Goal: Task Accomplishment & Management: Use online tool/utility

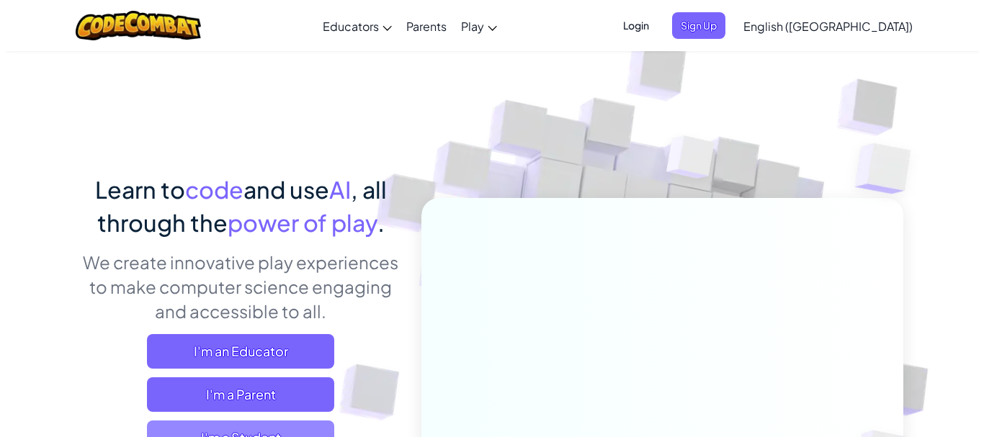
scroll to position [168, 0]
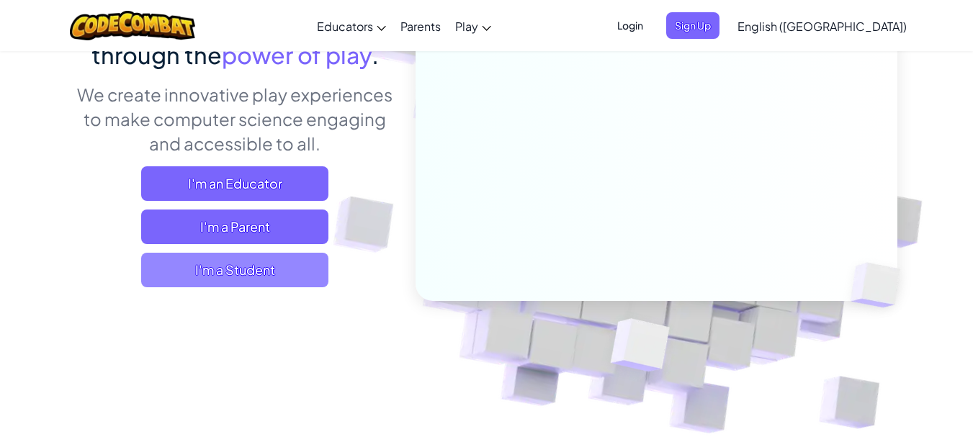
click at [251, 272] on span "I'm a Student" at bounding box center [234, 270] width 187 height 35
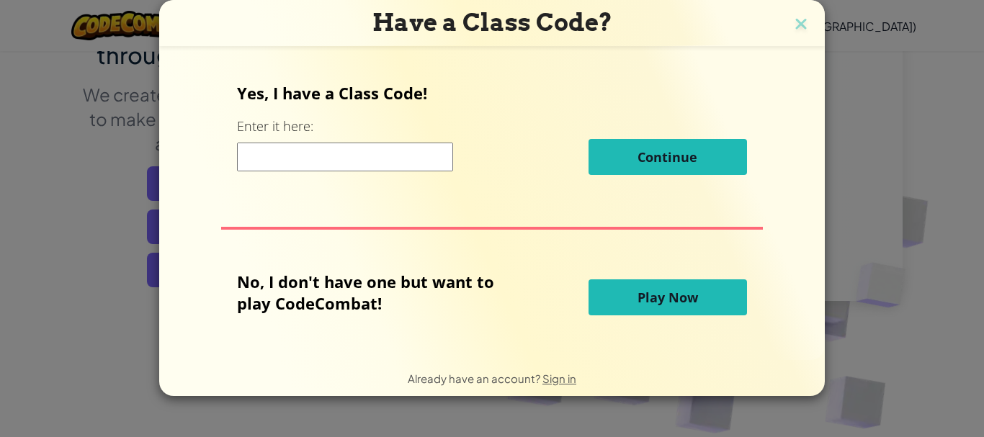
click at [688, 293] on span "Play Now" at bounding box center [668, 297] width 61 height 17
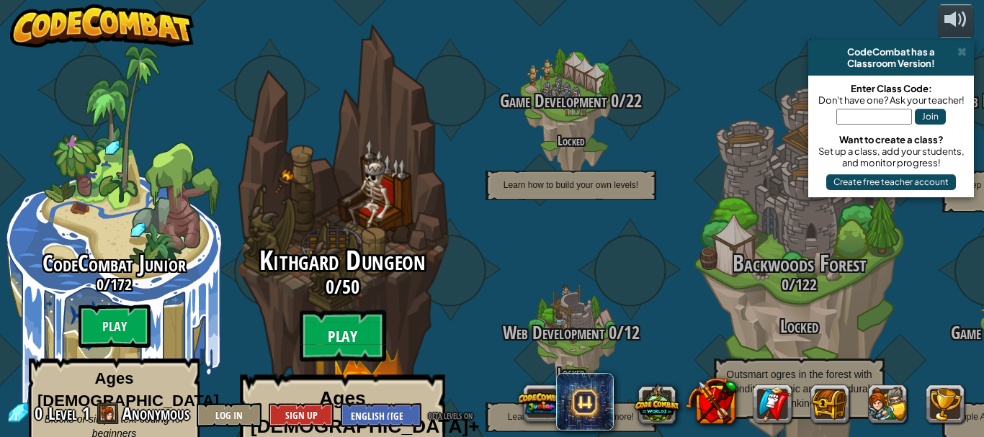
click at [326, 310] on btn "Play" at bounding box center [343, 336] width 86 height 52
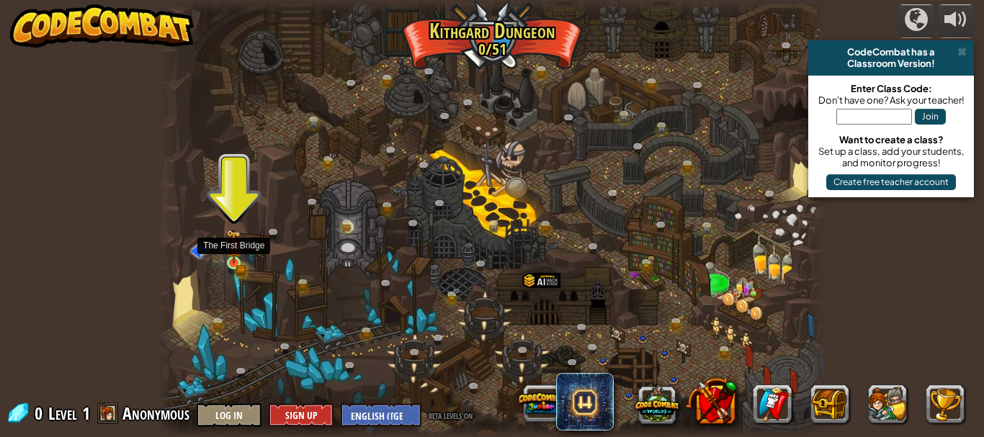
click at [231, 246] on img at bounding box center [233, 247] width 15 height 34
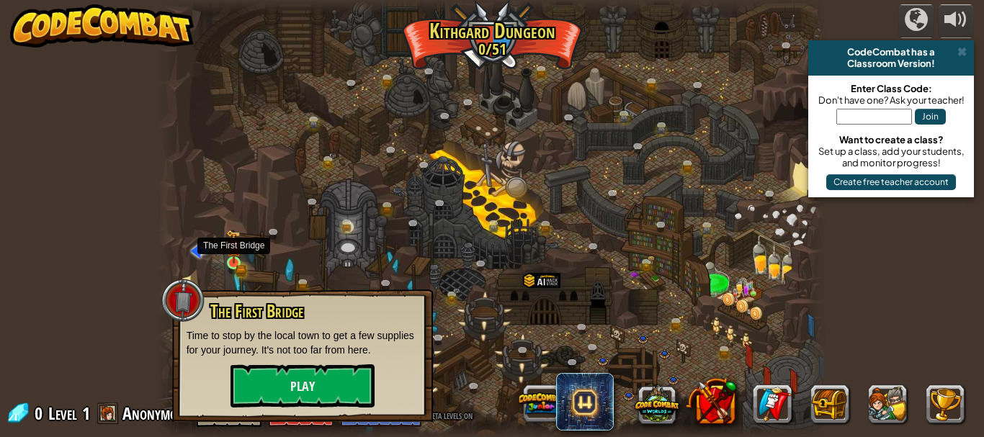
click at [231, 247] on img at bounding box center [233, 247] width 15 height 34
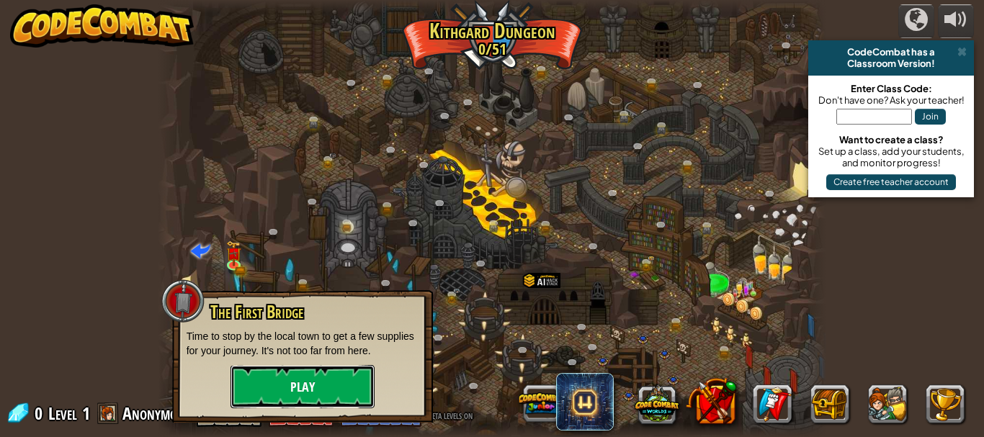
click at [272, 393] on button "Play" at bounding box center [303, 386] width 144 height 43
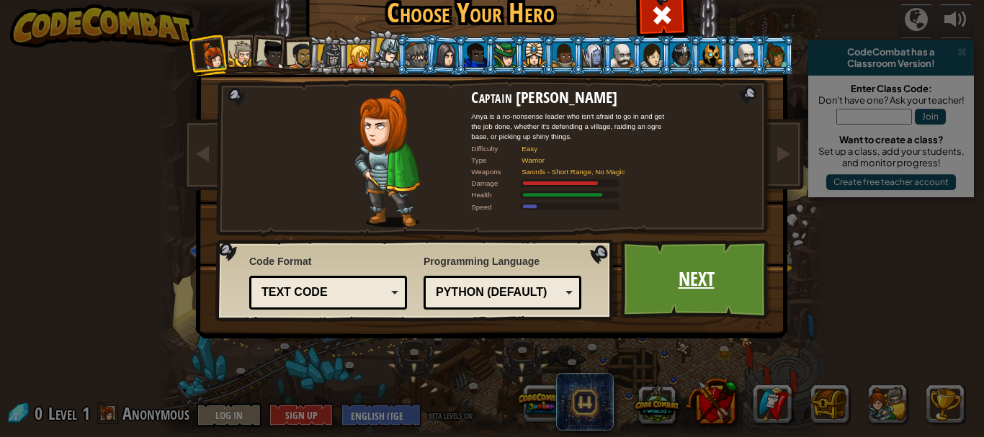
click at [721, 243] on link "Next" at bounding box center [696, 279] width 151 height 79
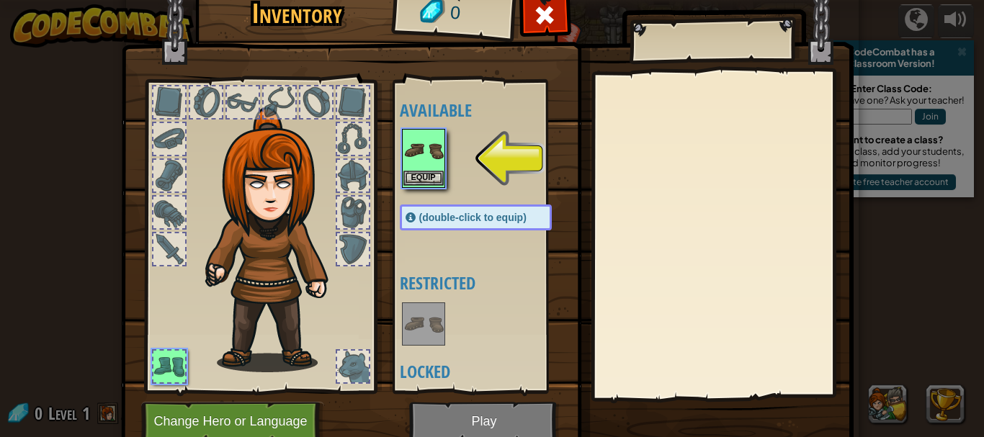
click at [417, 156] on img at bounding box center [423, 150] width 40 height 40
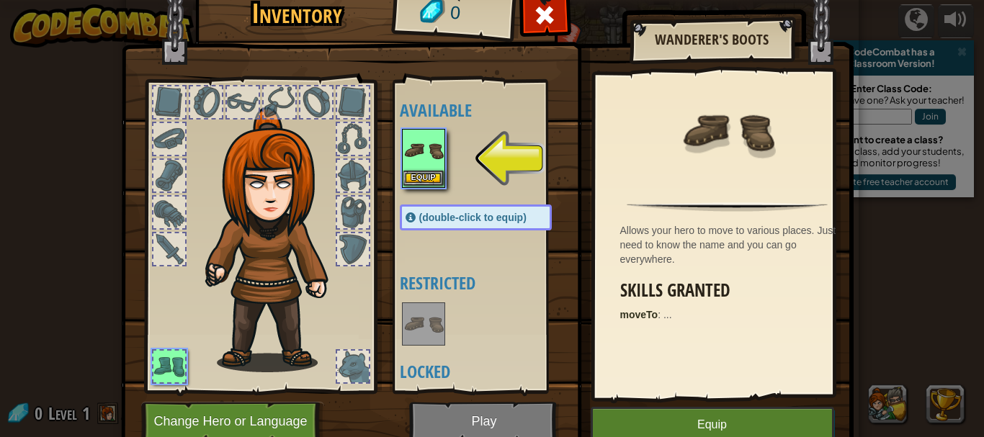
click at [416, 158] on img at bounding box center [423, 150] width 40 height 40
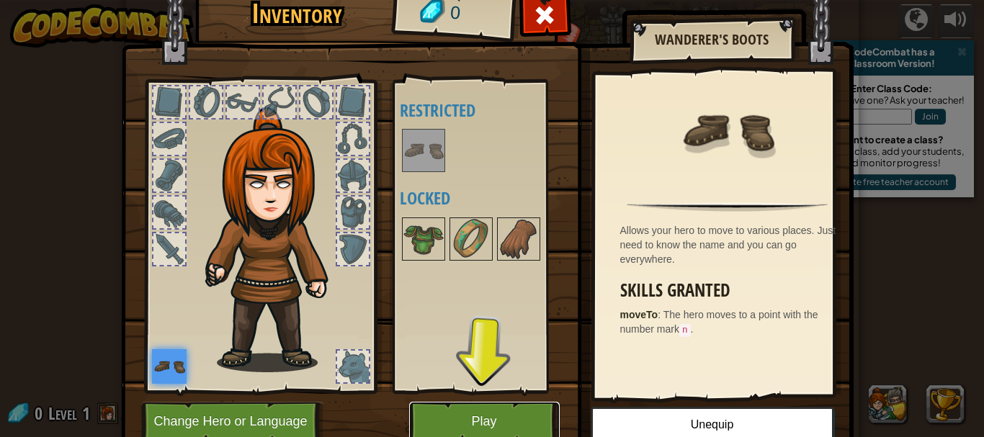
click at [482, 417] on button "Play" at bounding box center [484, 422] width 151 height 40
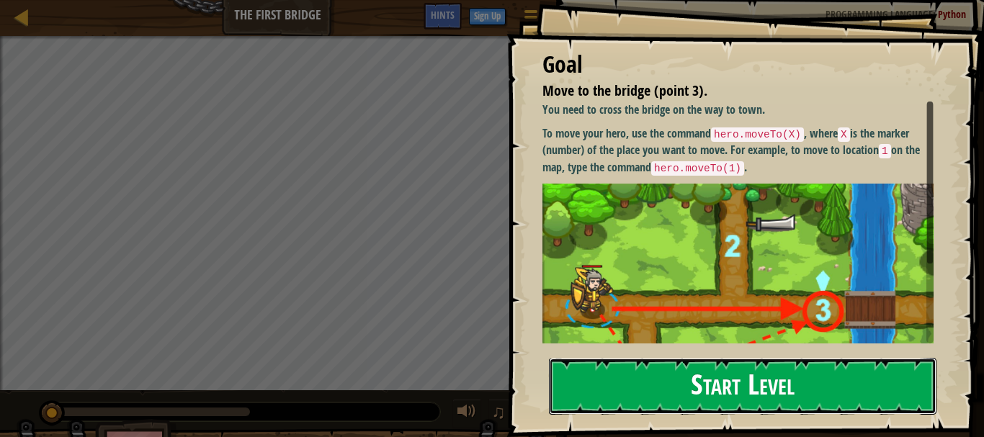
click at [809, 393] on button "Start Level" at bounding box center [743, 386] width 388 height 57
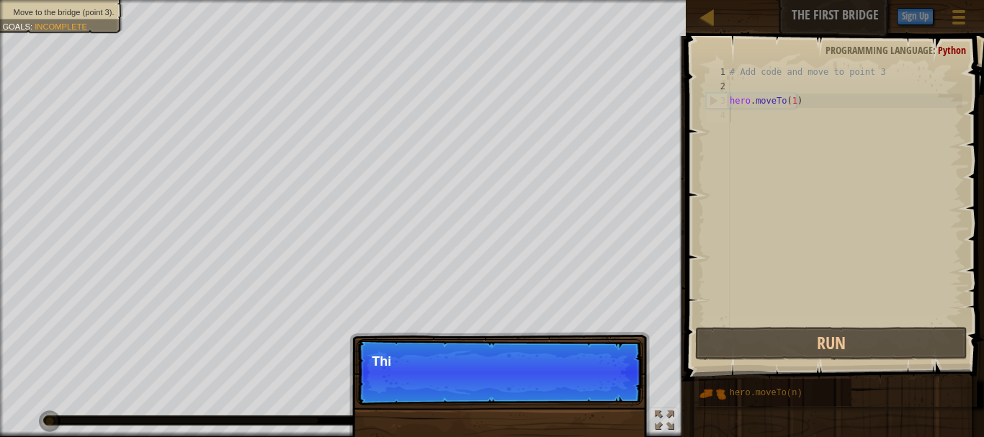
scroll to position [6, 0]
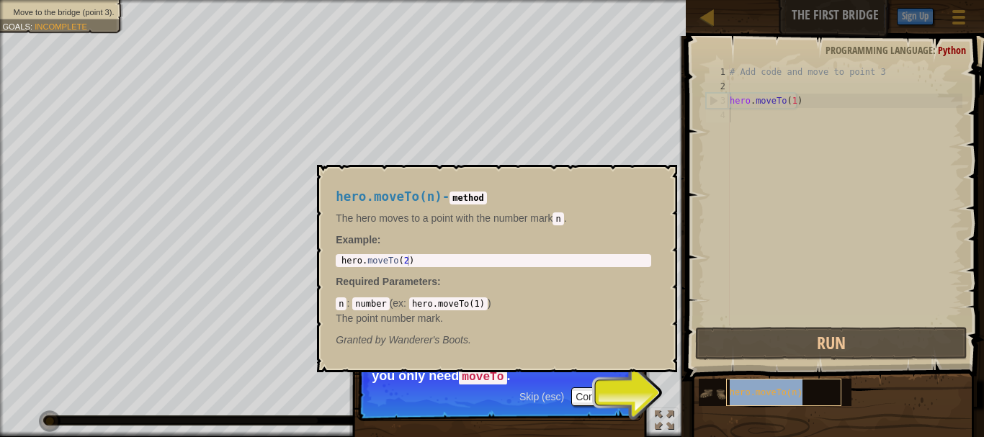
click at [805, 387] on div "hero.moveTo(n)" at bounding box center [783, 392] width 115 height 27
click at [803, 387] on div "hero.moveTo(n)" at bounding box center [783, 392] width 115 height 27
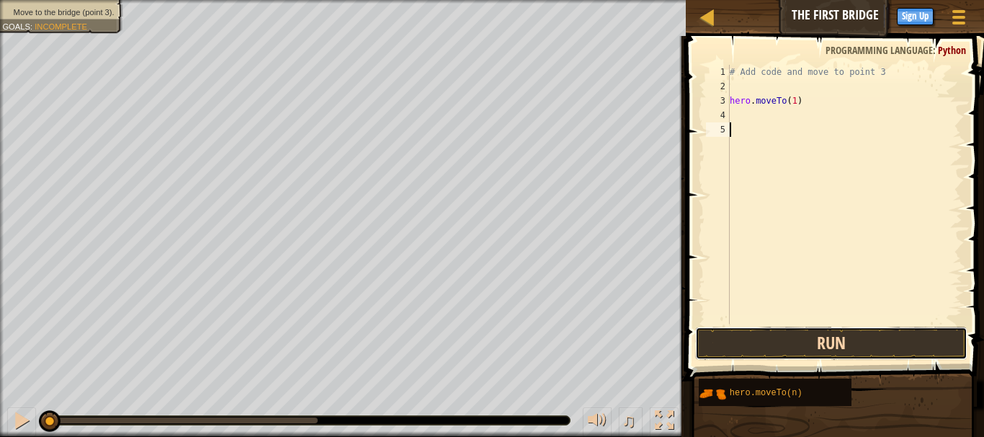
click at [800, 345] on button "Run" at bounding box center [831, 343] width 272 height 33
